Goal: Transaction & Acquisition: Purchase product/service

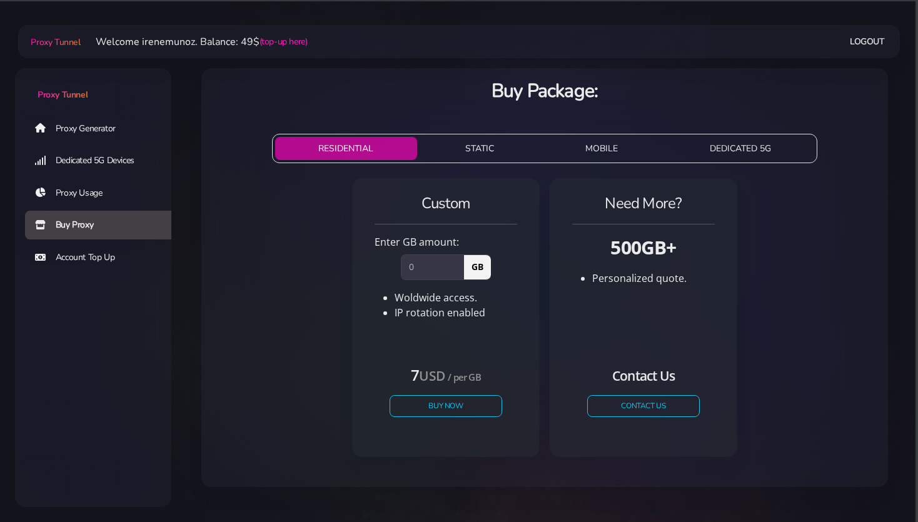
click at [78, 131] on link "Proxy Generator" at bounding box center [103, 128] width 156 height 29
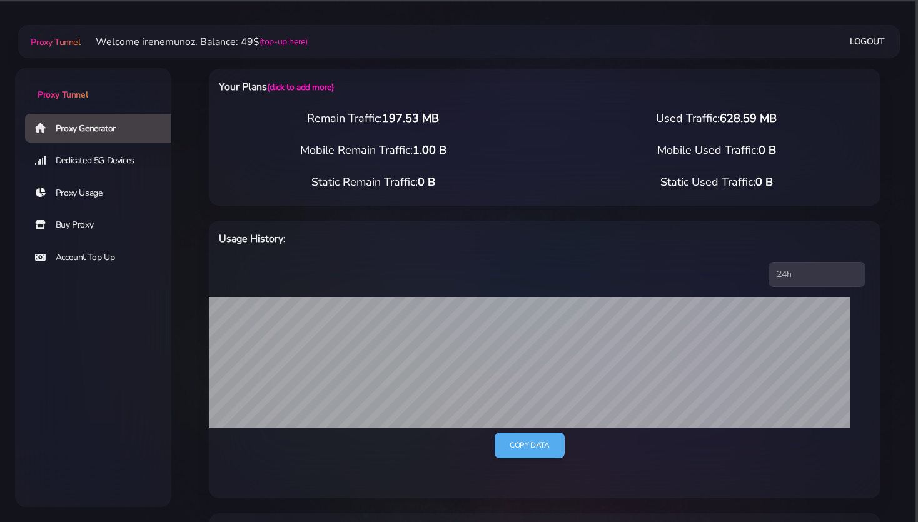
click at [83, 229] on link "Buy Proxy" at bounding box center [103, 225] width 156 height 29
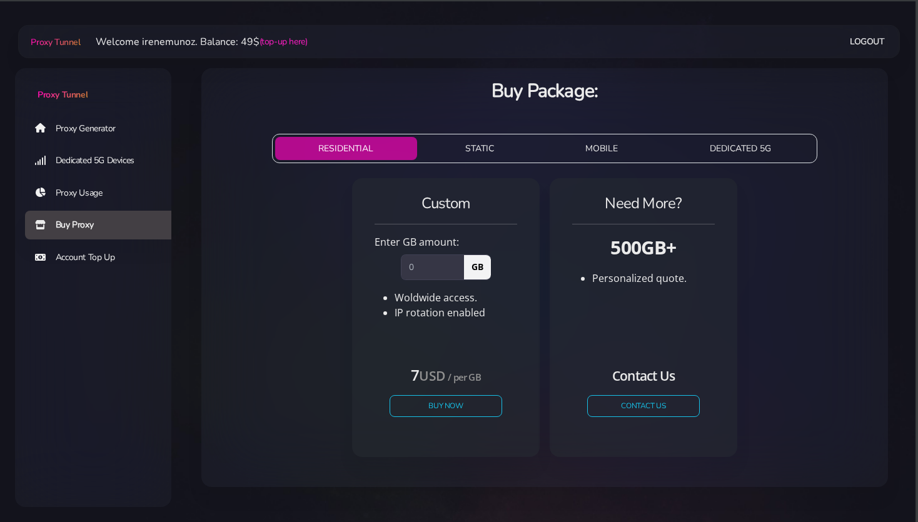
click at [477, 146] on button "STATIC" at bounding box center [480, 148] width 116 height 23
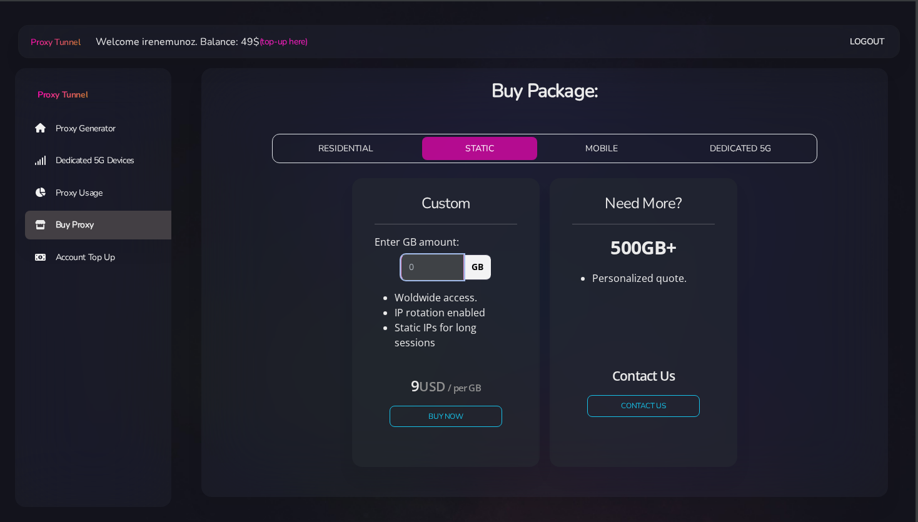
click at [420, 267] on input "number" at bounding box center [432, 267] width 63 height 25
type input "1"
click at [443, 405] on button "Buy Now" at bounding box center [445, 416] width 115 height 22
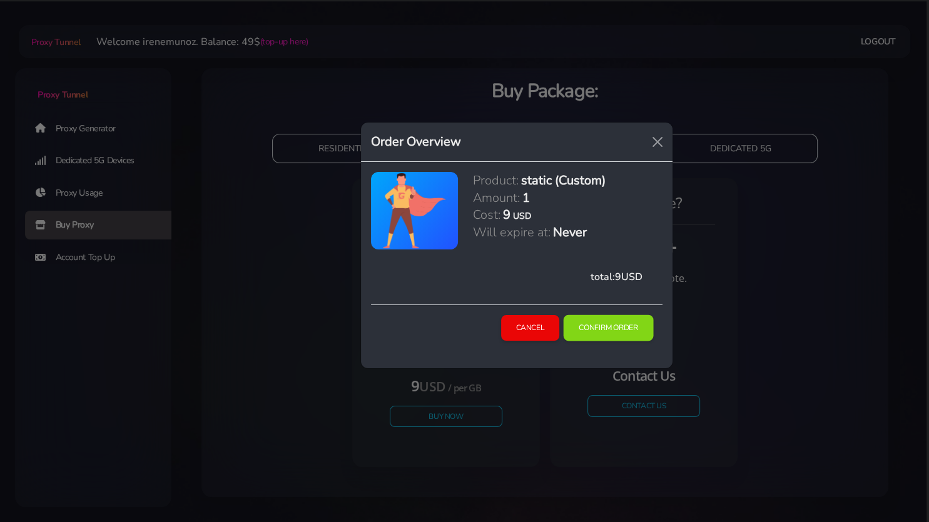
click at [609, 326] on button "Confirm Order" at bounding box center [608, 328] width 90 height 26
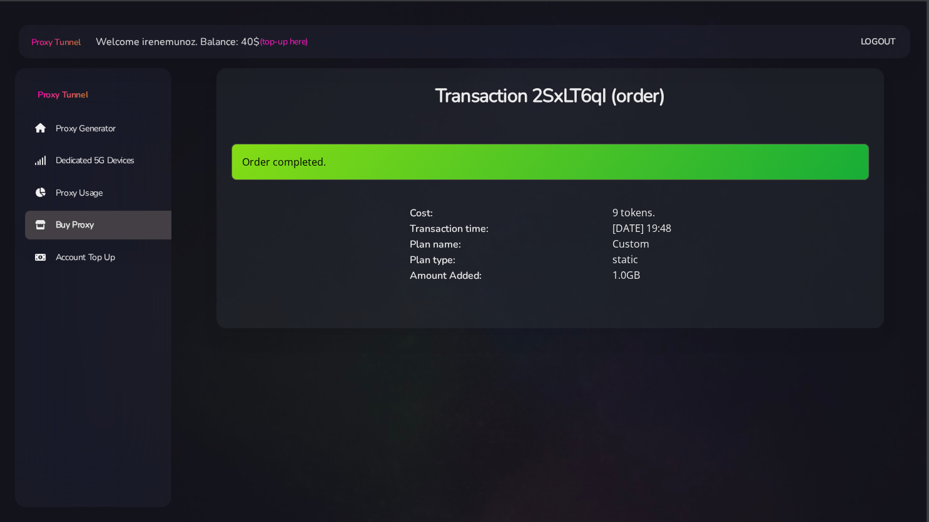
click at [199, 299] on div "Transaction 2SxLT6qI (order) Order completed. Cost: 9 tokens. Transaction time:…" at bounding box center [549, 205] width 727 height 305
click at [79, 131] on link "Proxy Generator" at bounding box center [103, 128] width 156 height 29
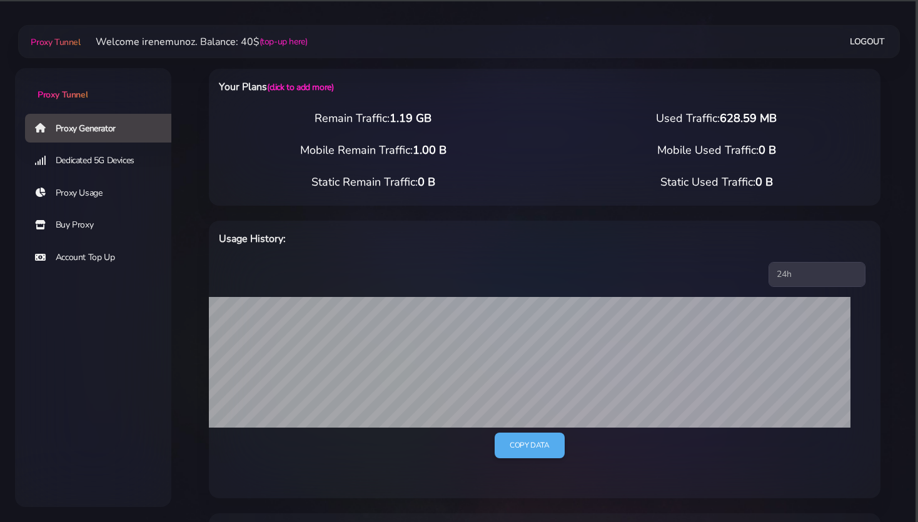
click at [161, 337] on div "Proxy Generator Dedicated 5G Devices Proxy Usage Buy Proxy Account Top Up" at bounding box center [93, 261] width 156 height 297
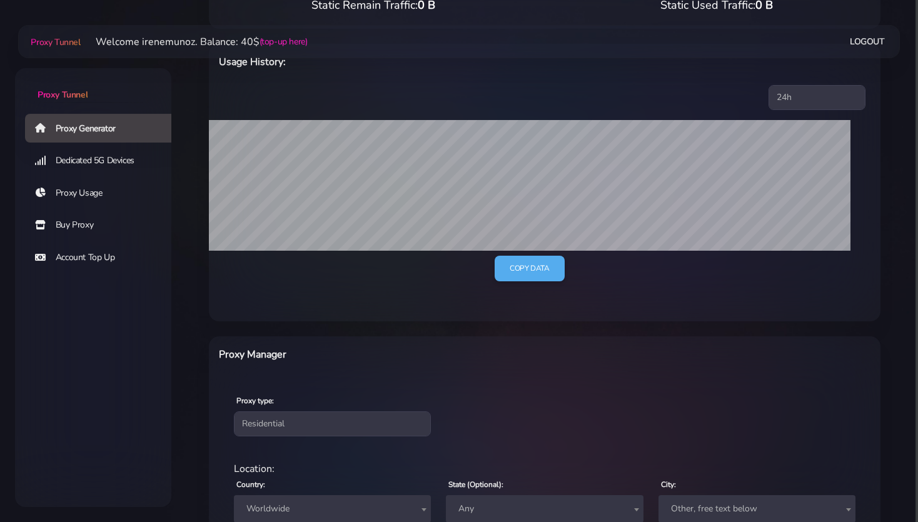
scroll to position [198, 0]
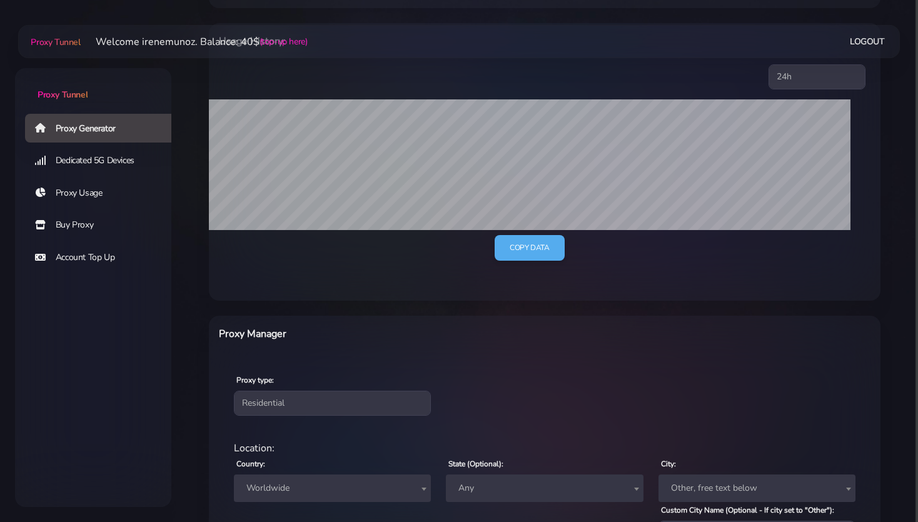
click at [188, 332] on div "Your Plans (click to add more) Remain Traffic: 1.19 GB Used Traffic: 628.59 MB …" at bounding box center [544, 281] width 717 height 870
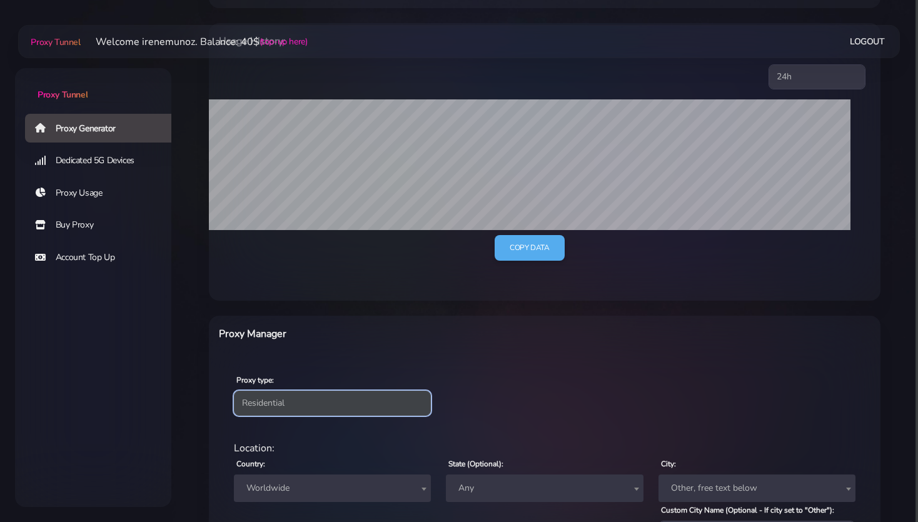
click at [234, 391] on select "Residential Static Mobile" at bounding box center [332, 403] width 197 height 25
select select "static"
click option "Static" at bounding box center [0, 0] width 0 height 0
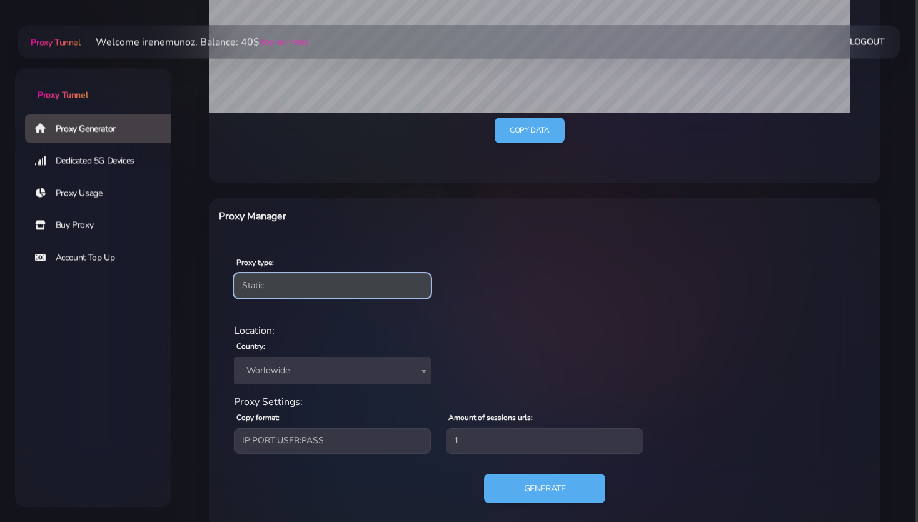
scroll to position [330, 0]
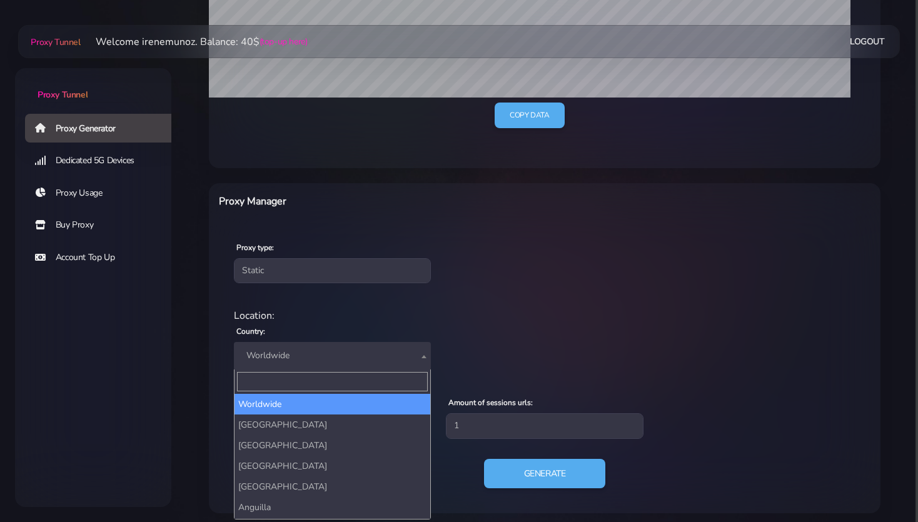
click at [284, 361] on span "Worldwide" at bounding box center [332, 356] width 182 height 18
click at [253, 386] on input "Search" at bounding box center [332, 381] width 191 height 19
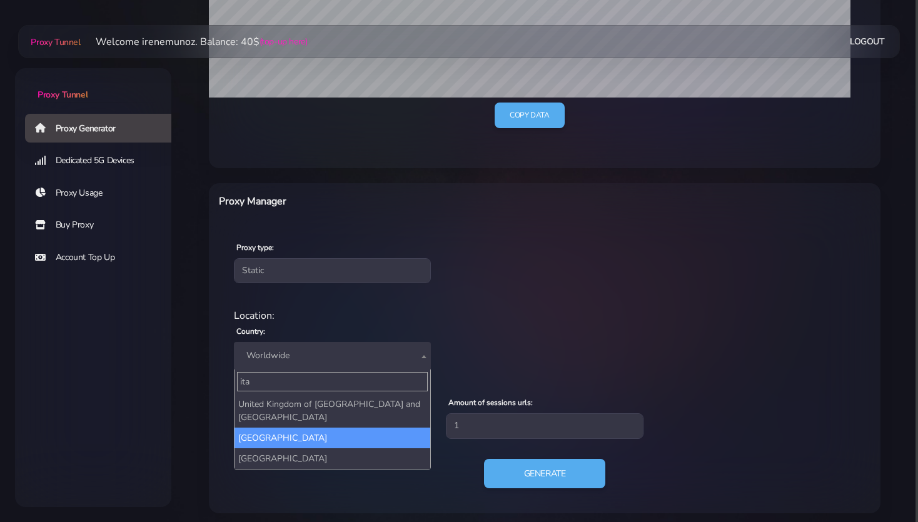
type input "ita"
select select "IT"
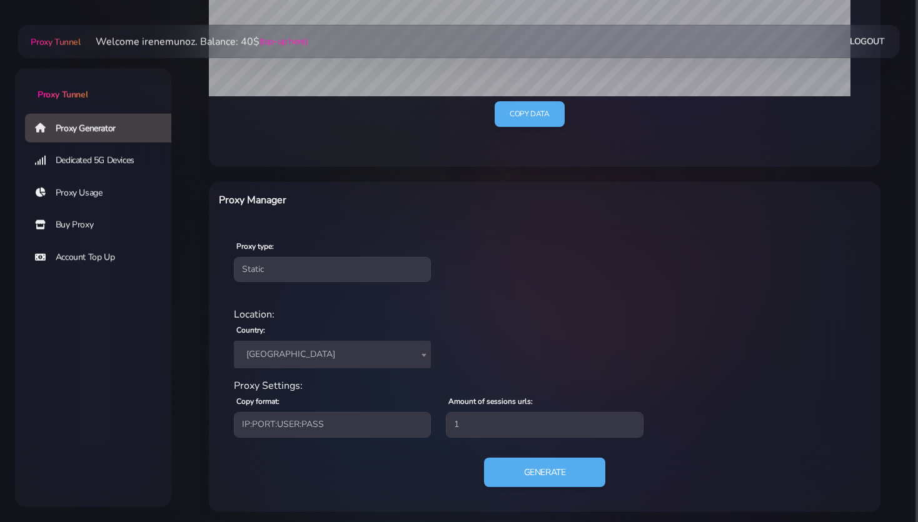
scroll to position [336, 0]
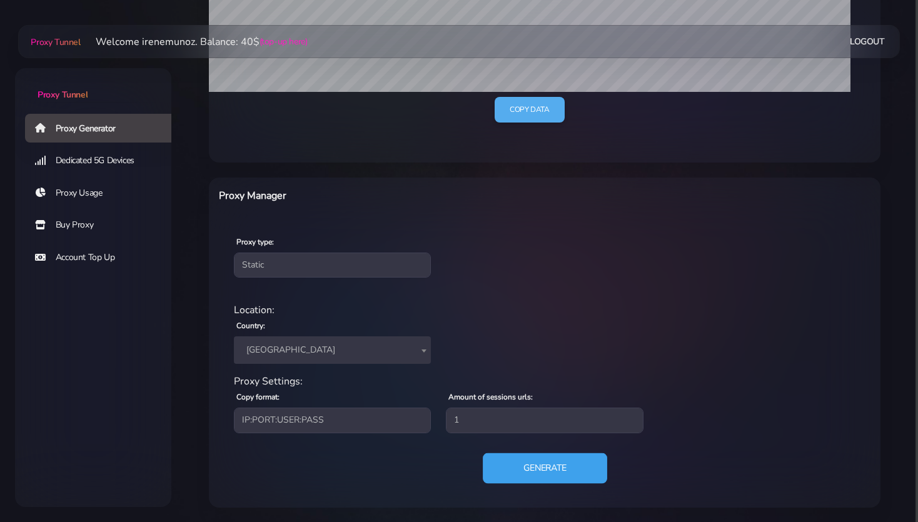
click at [547, 471] on button "Generate" at bounding box center [545, 468] width 124 height 31
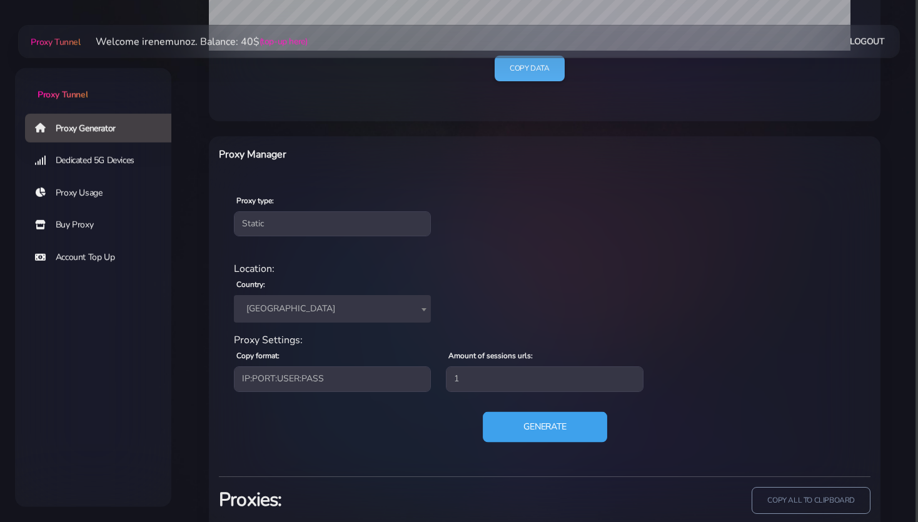
scroll to position [456, 0]
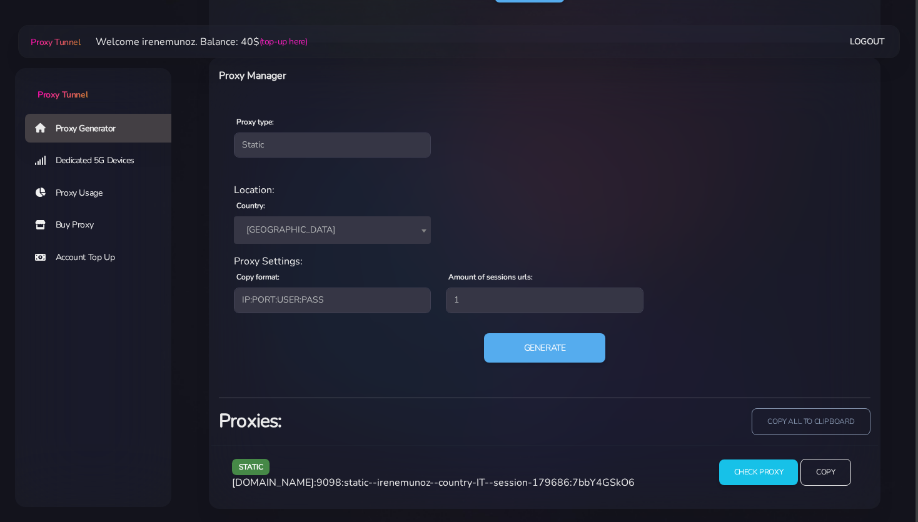
click at [118, 358] on div "Proxy Generator Dedicated 5G Devices Proxy Usage Buy Proxy Account Top Up" at bounding box center [93, 261] width 156 height 297
click at [762, 472] on input "Check Proxy" at bounding box center [758, 473] width 81 height 26
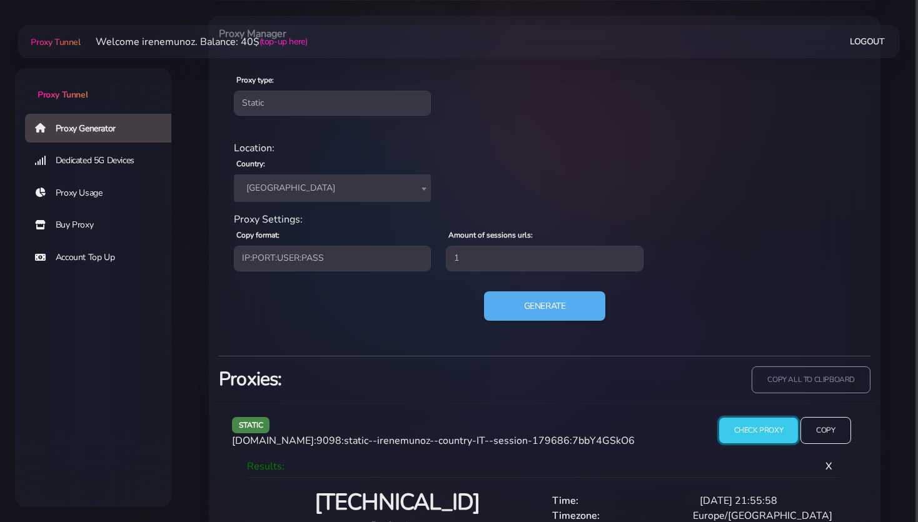
scroll to position [560, 0]
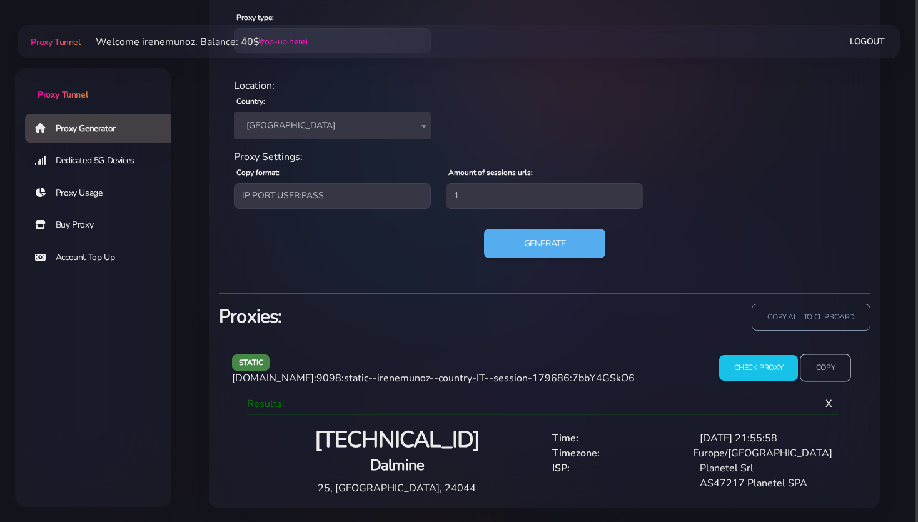
click at [826, 368] on input "Copy" at bounding box center [825, 369] width 51 height 28
click at [832, 368] on input "Copy" at bounding box center [825, 369] width 51 height 28
click at [821, 373] on input "Copy" at bounding box center [825, 369] width 51 height 28
